Goal: Information Seeking & Learning: Learn about a topic

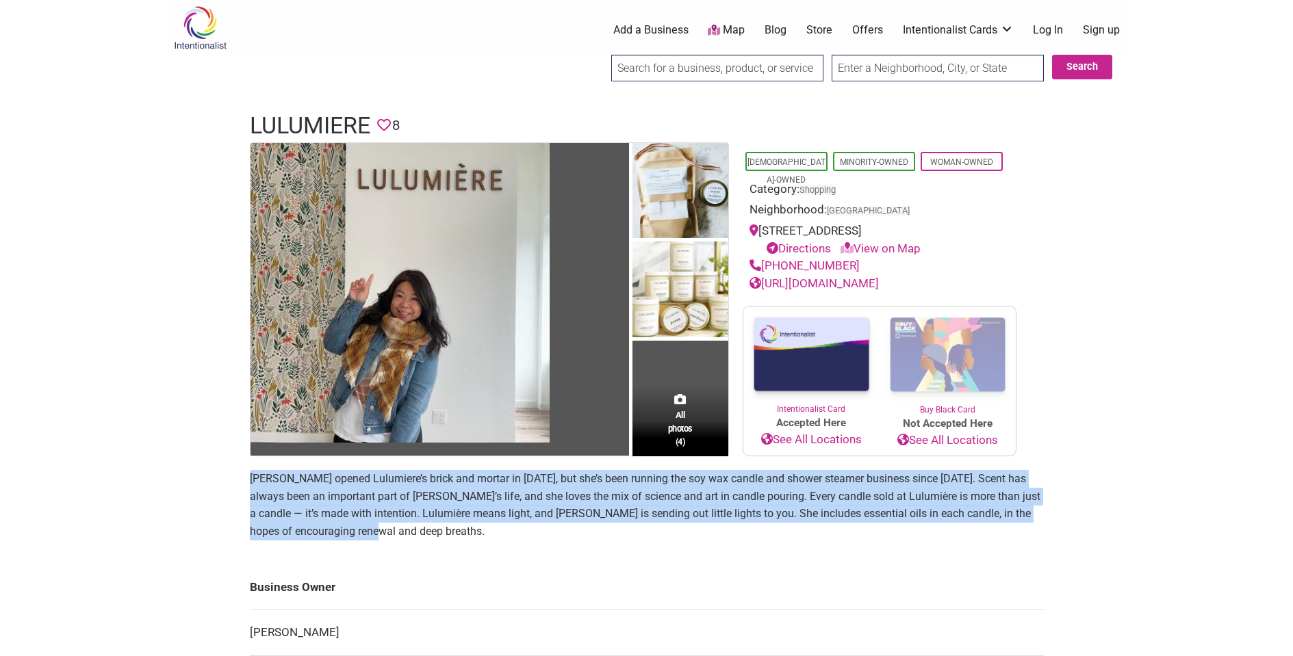
drag, startPoint x: 249, startPoint y: 474, endPoint x: 400, endPoint y: 535, distance: 162.4
click at [400, 535] on section "[PERSON_NAME] opened Lulumiere’s brick and mortar in [DATE], but she’s been run…" at bounding box center [647, 510] width 794 height 81
copy p "[PERSON_NAME] opened Lulumiere’s brick and mortar in [DATE], but she’s been run…"
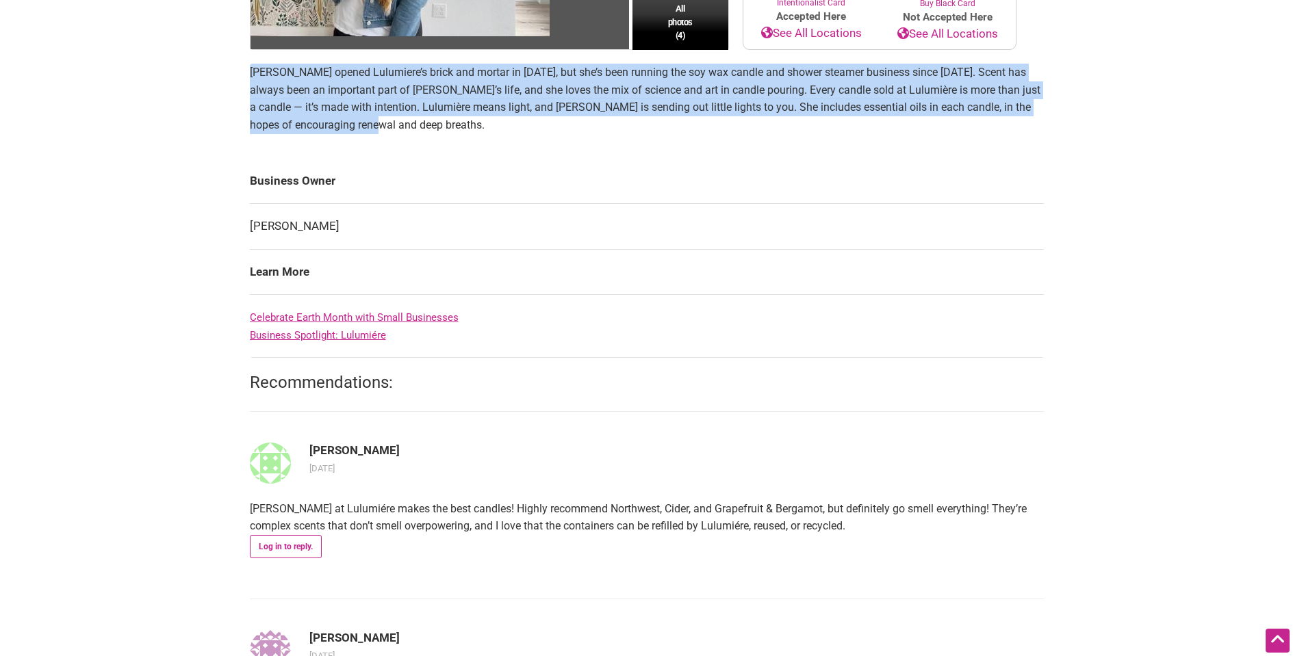
scroll to position [412, 0]
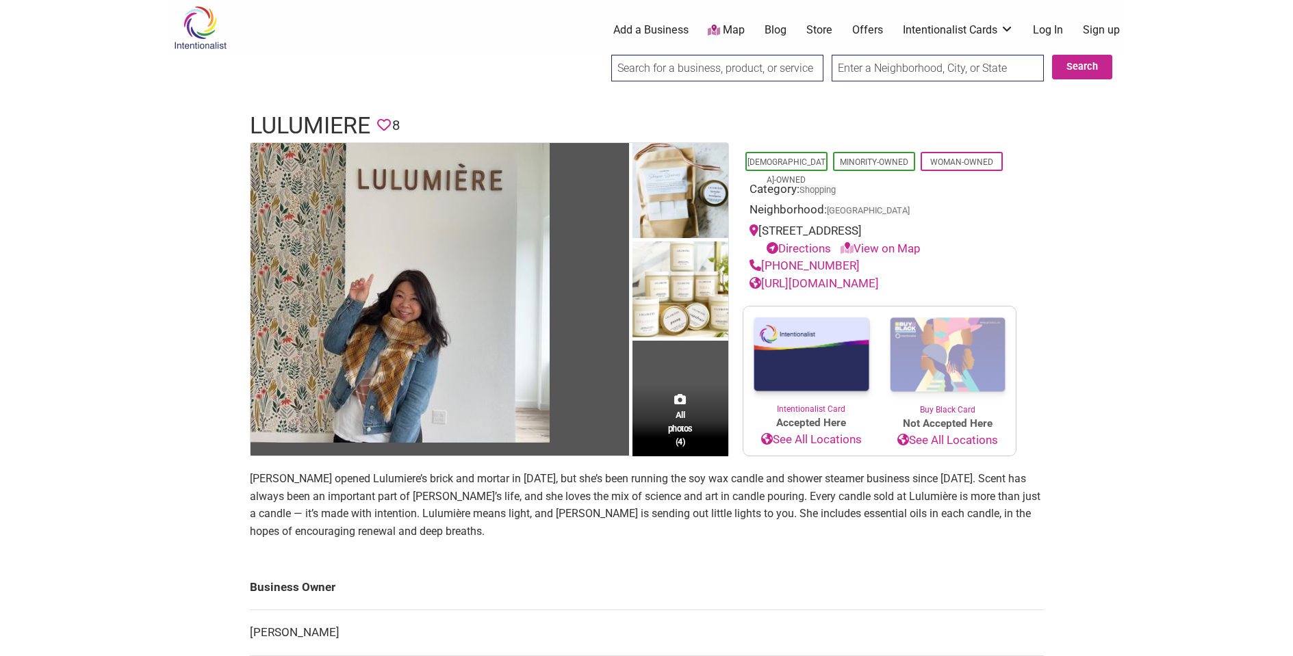
click at [804, 279] on link "[URL][DOMAIN_NAME]" at bounding box center [814, 284] width 129 height 14
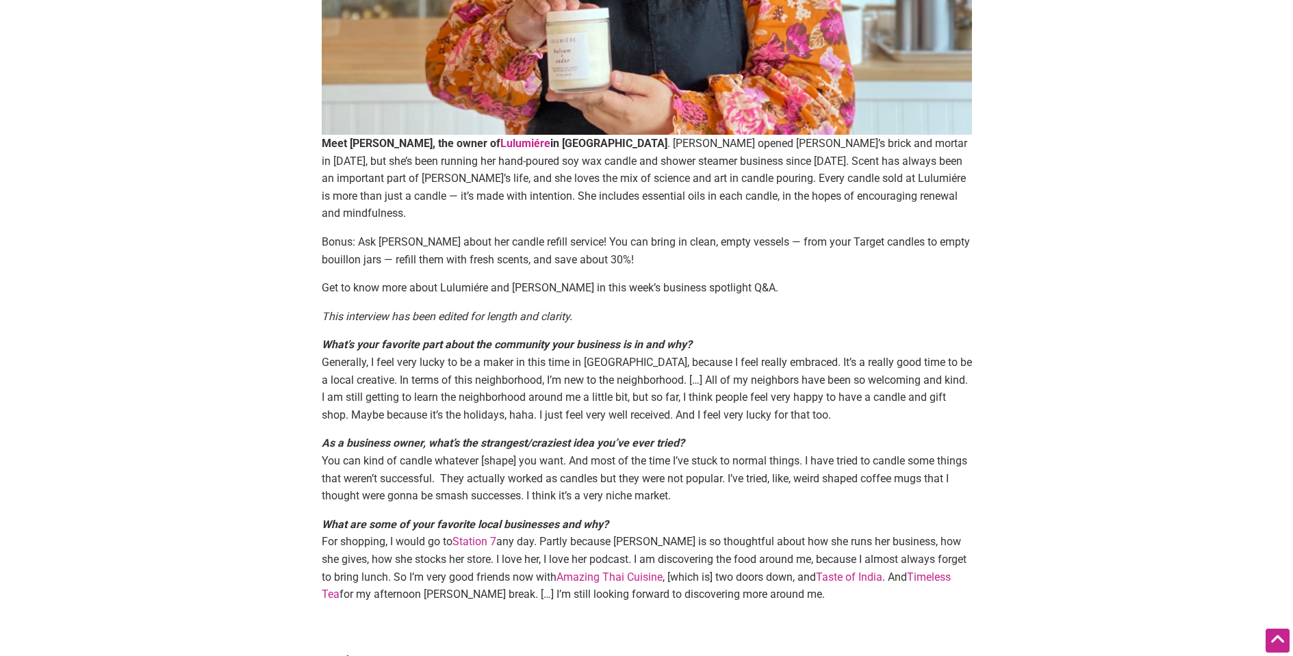
scroll to position [496, 0]
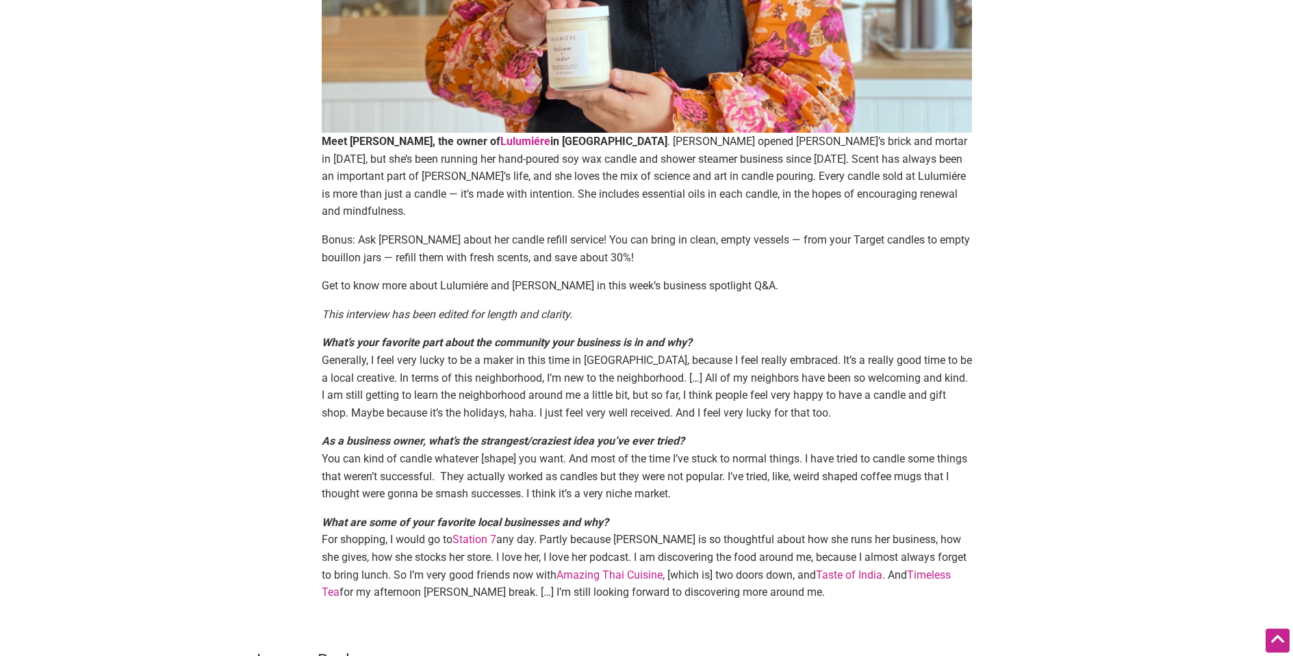
click at [522, 190] on p "Meet Linda Takano, the owner of Lulumiére in Seattle’s University District . Li…" at bounding box center [647, 177] width 650 height 88
drag, startPoint x: 519, startPoint y: 194, endPoint x: 667, endPoint y: 189, distance: 148.6
click at [667, 189] on p "Meet Linda Takano, the owner of Lulumiére in Seattle’s University District . Li…" at bounding box center [647, 177] width 650 height 88
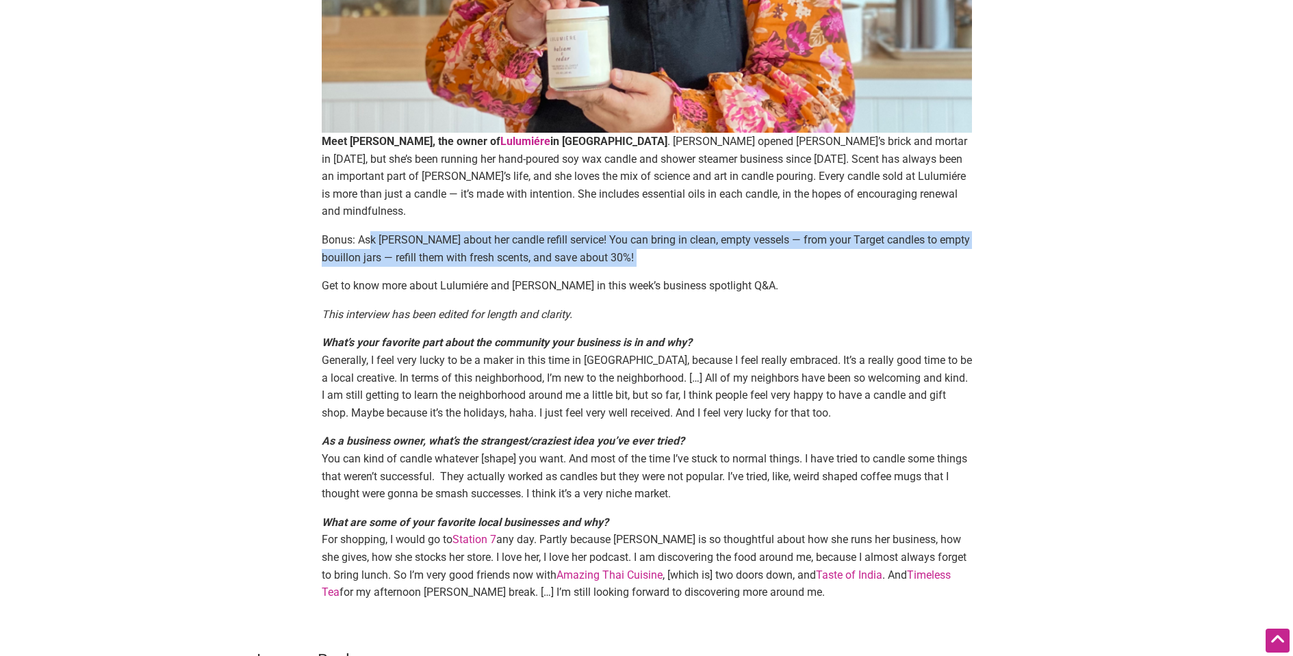
drag, startPoint x: 369, startPoint y: 237, endPoint x: 589, endPoint y: 266, distance: 222.4
click at [589, 266] on div "Meet Linda Takano, the owner of Lulumiére in Seattle’s University District . Li…" at bounding box center [647, 109] width 650 height 985
copy div "k Linda about her candle refill service! You can bring in clean, empty vessels …"
